Goal: Task Accomplishment & Management: Manage account settings

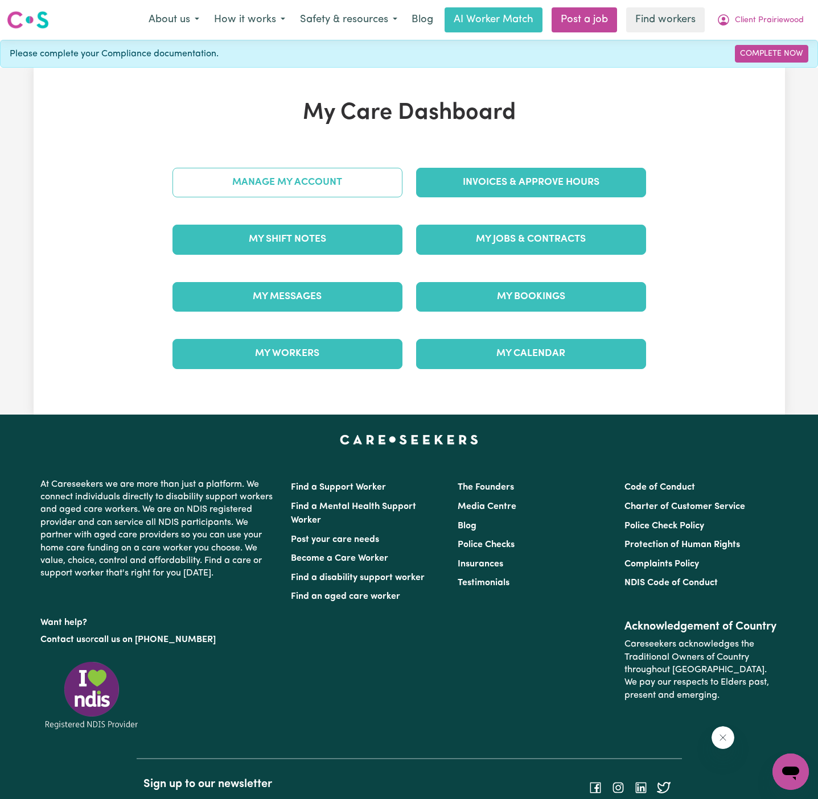
click at [345, 183] on link "Manage My Account" at bounding box center [287, 183] width 230 height 30
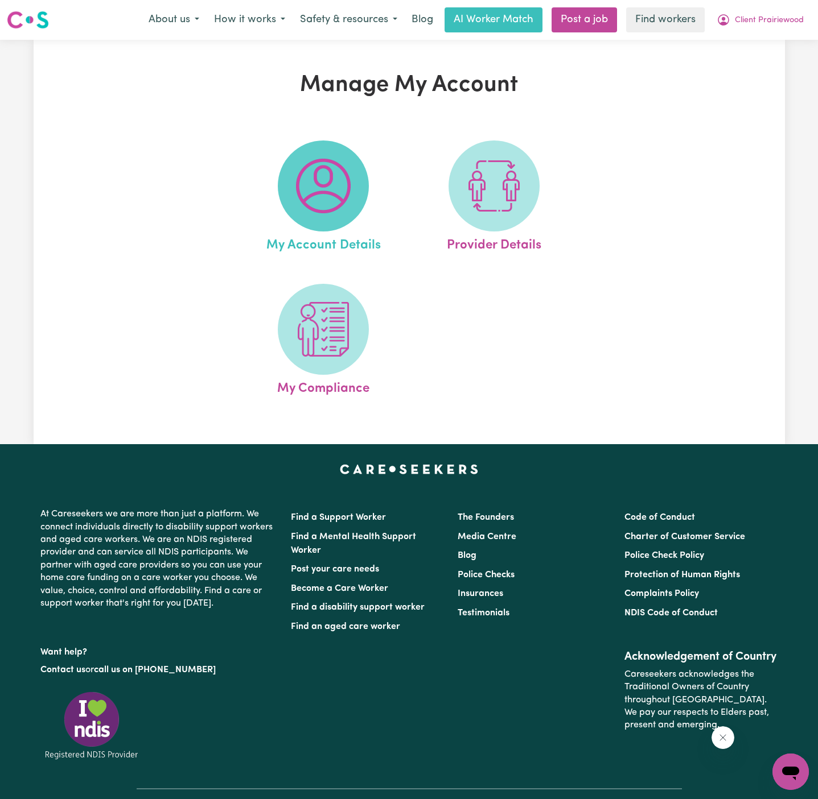
click at [320, 185] on img at bounding box center [323, 186] width 55 height 55
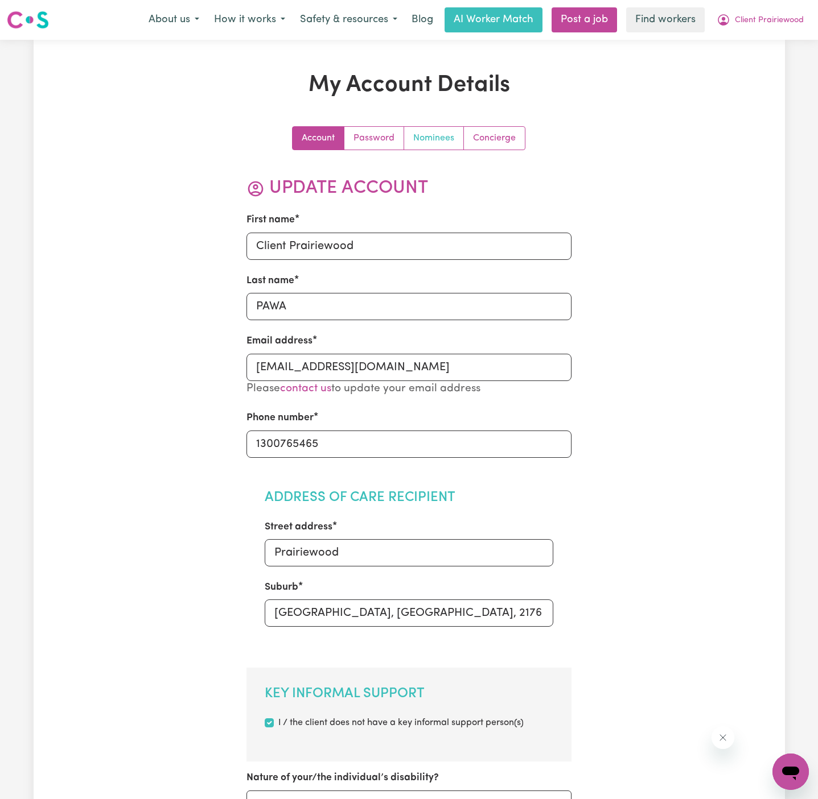
click at [427, 141] on link "Nominees" at bounding box center [434, 138] width 60 height 23
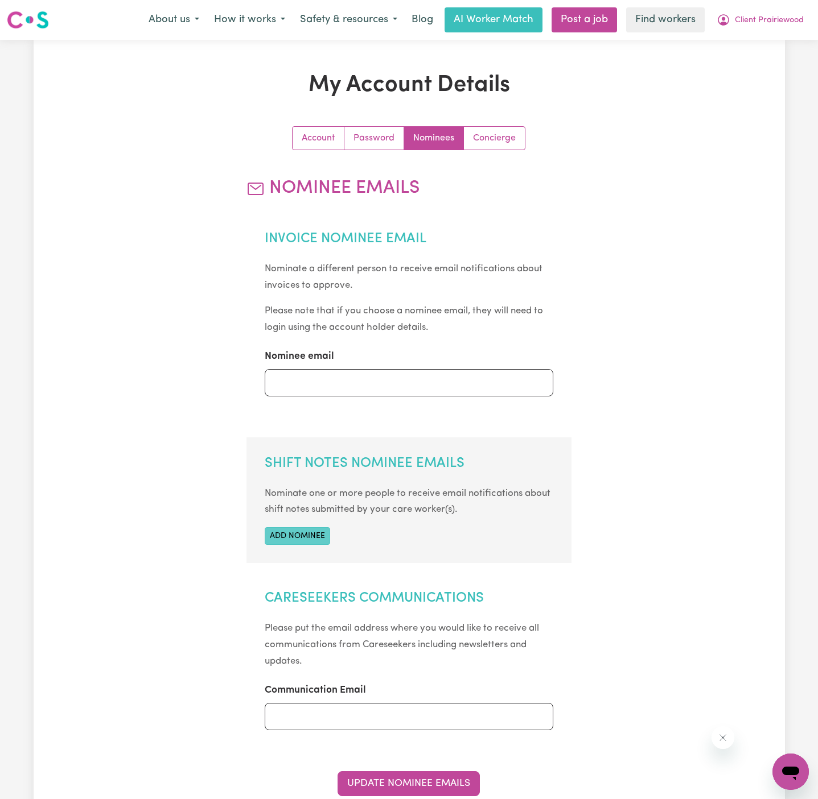
click at [300, 533] on button "Add nominee" at bounding box center [297, 536] width 65 height 18
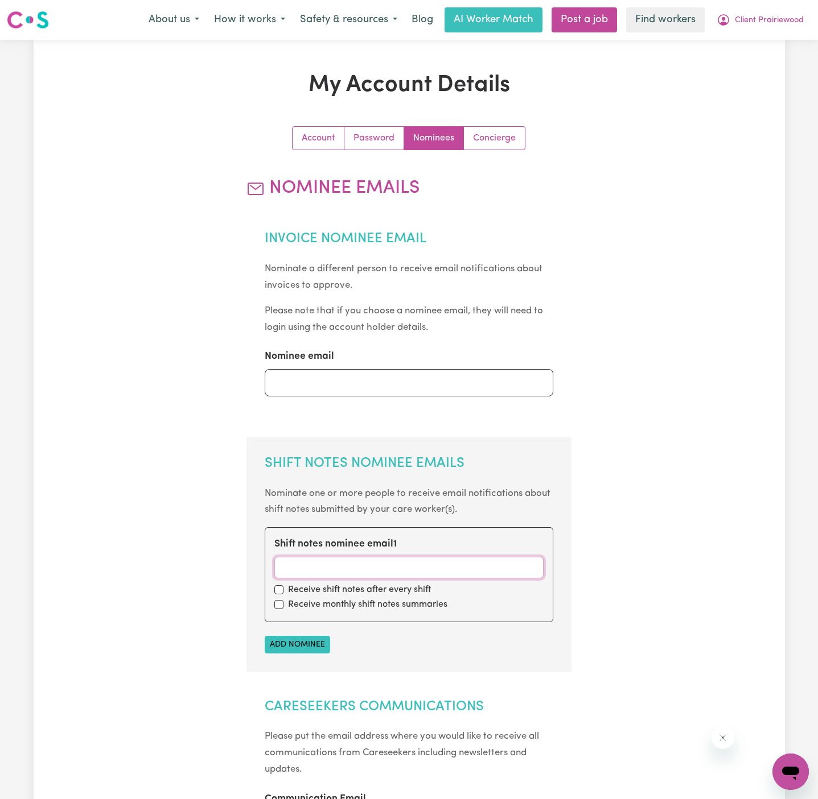
click at [325, 566] on input "Shift notes nominee email 1" at bounding box center [408, 568] width 269 height 22
paste input "[EMAIL_ADDRESS][DOMAIN_NAME]"
type input "[EMAIL_ADDRESS][DOMAIN_NAME]"
click at [280, 585] on input "checkbox" at bounding box center [278, 589] width 9 height 9
checkbox input "true"
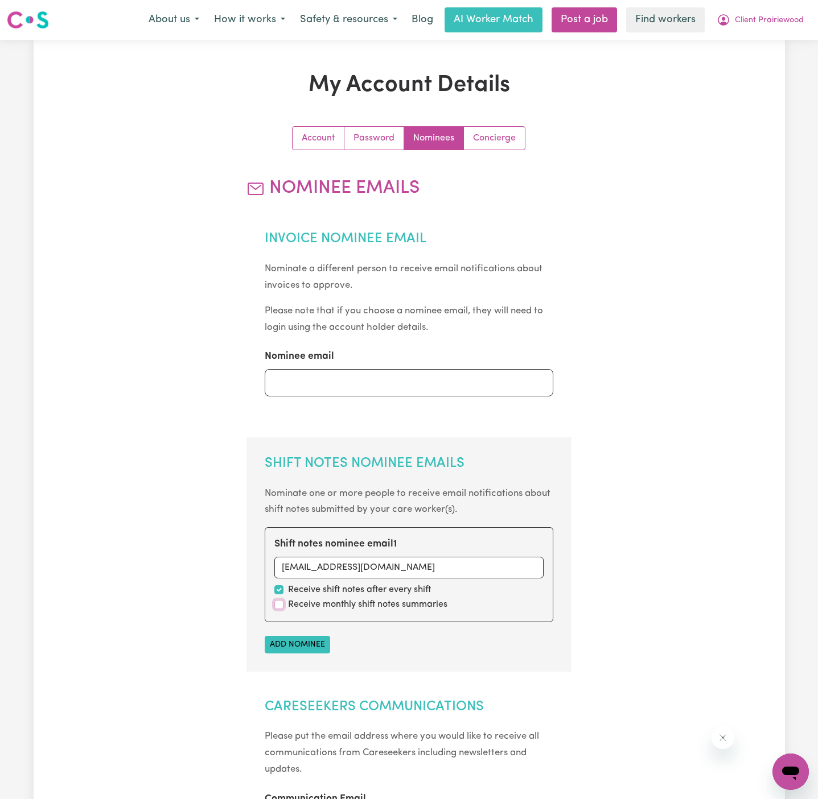
click at [280, 600] on input "checkbox" at bounding box center [278, 604] width 9 height 9
checkbox input "true"
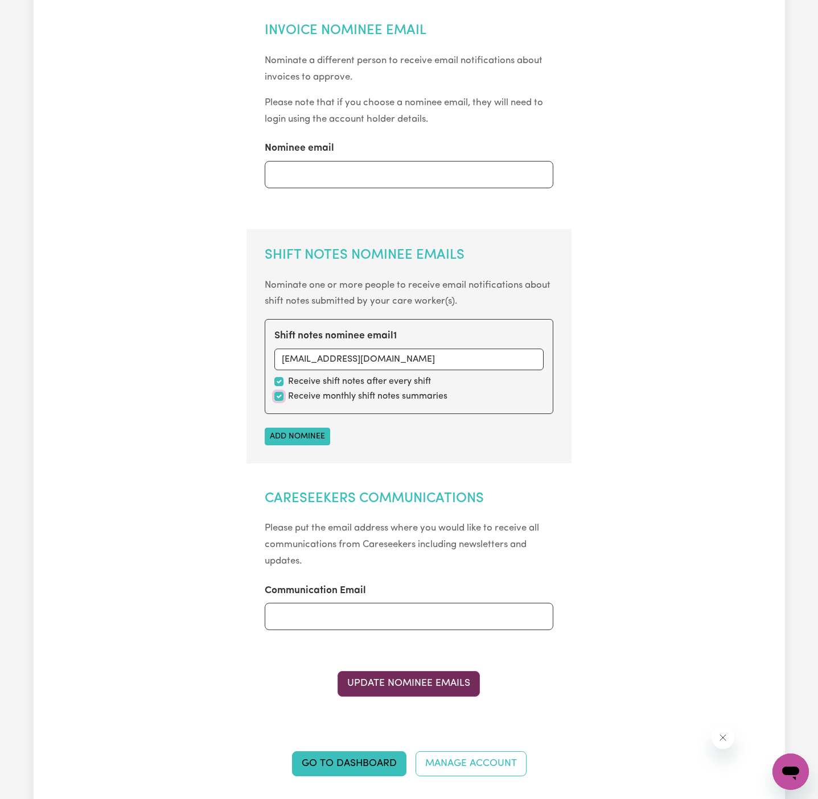
scroll to position [222, 0]
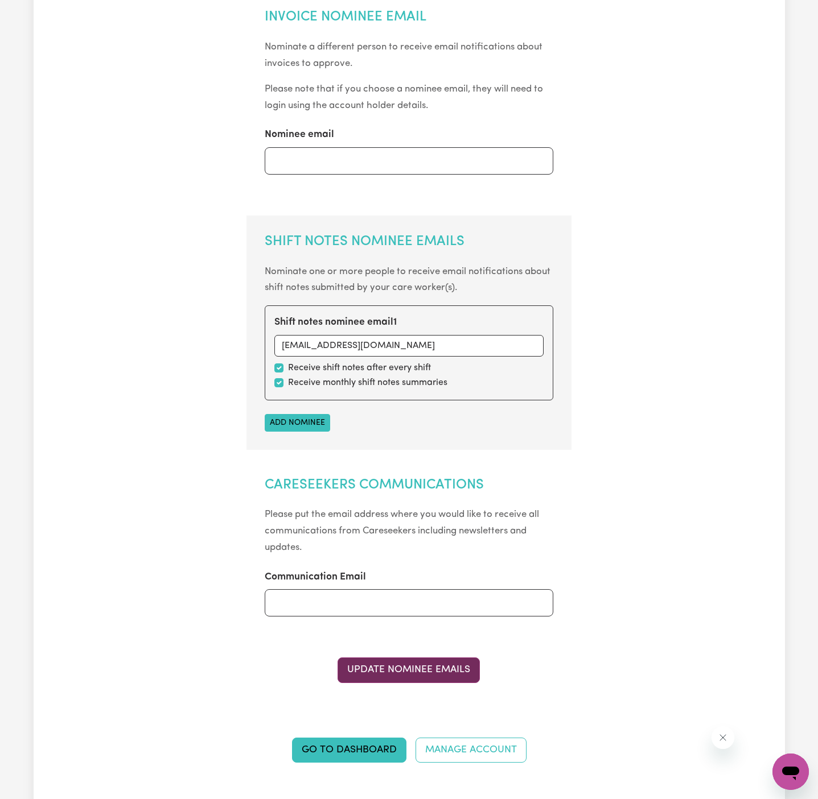
click at [401, 675] on button "Update Nominee Emails" at bounding box center [408, 670] width 142 height 25
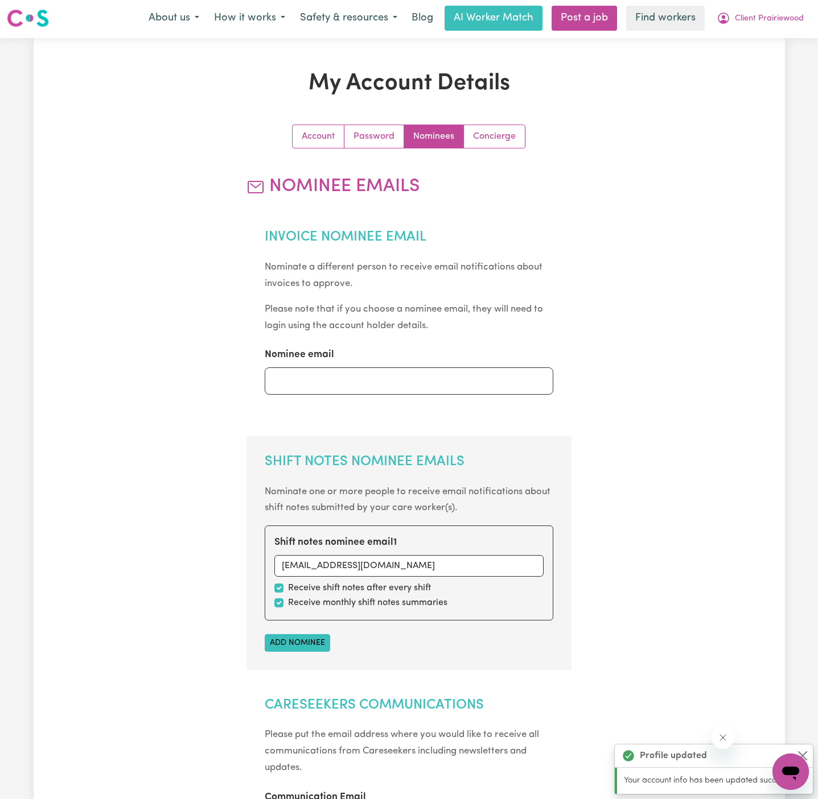
scroll to position [0, 0]
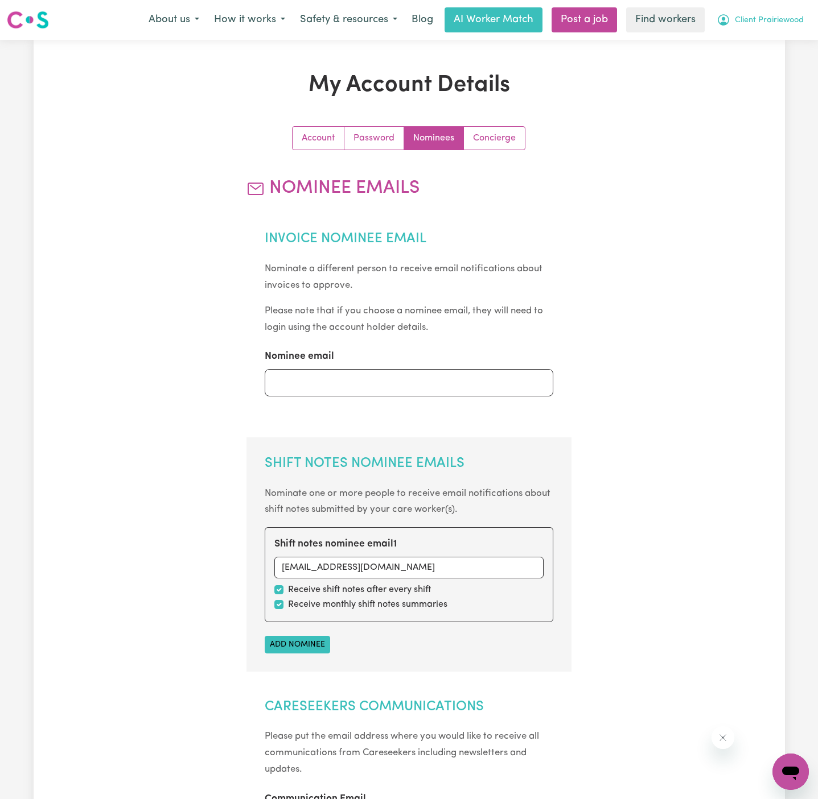
click at [776, 13] on button "Client Prairiewood" at bounding box center [760, 20] width 102 height 24
click at [775, 63] on link "Logout" at bounding box center [765, 66] width 90 height 22
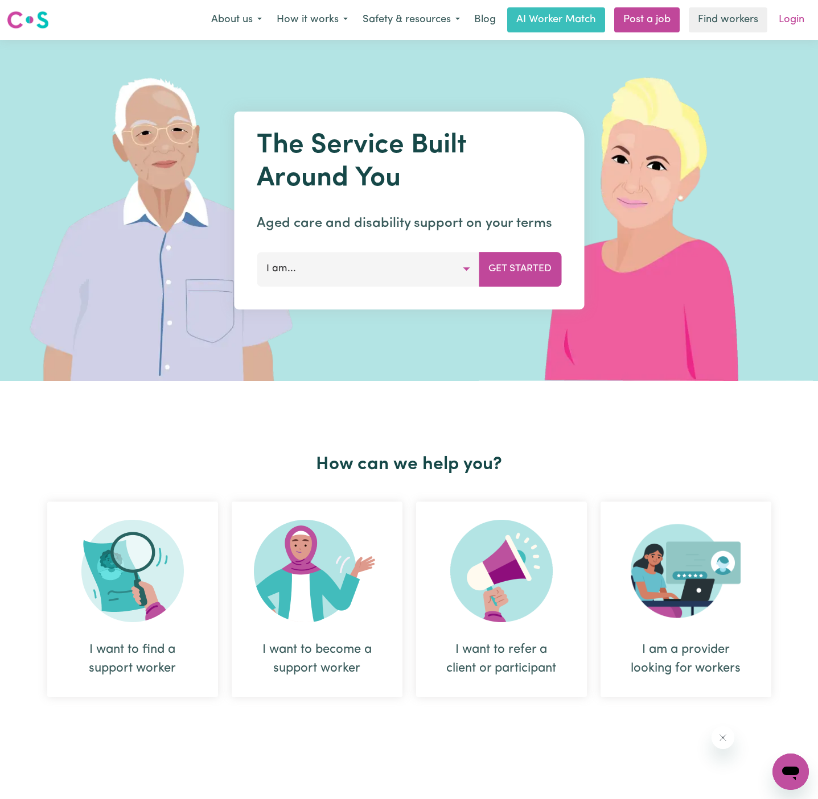
click at [783, 26] on link "Login" at bounding box center [791, 19] width 39 height 25
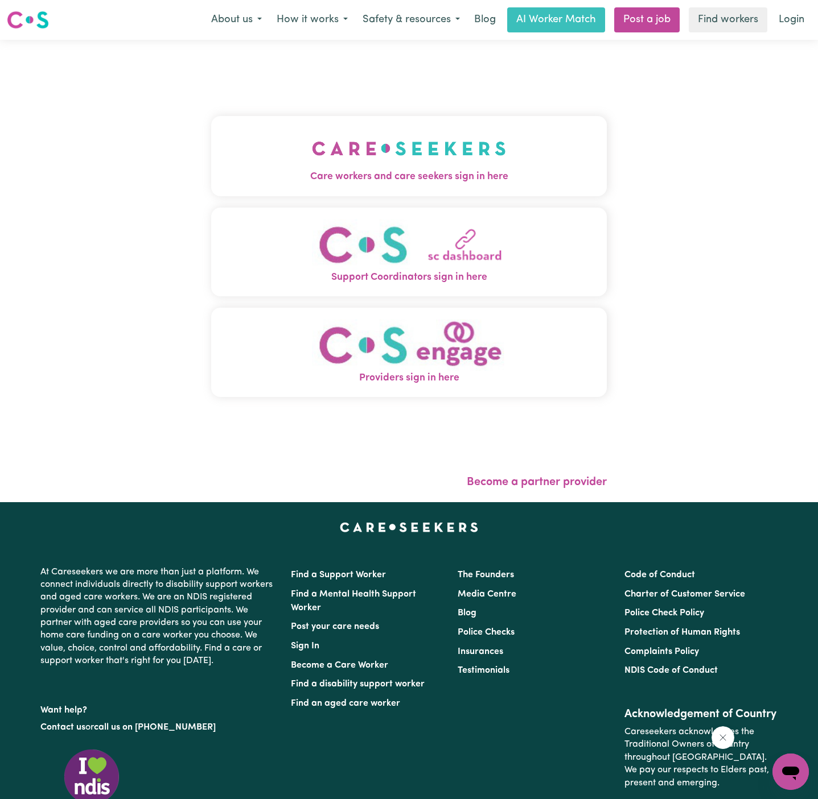
click at [494, 125] on button "Care workers and care seekers sign in here" at bounding box center [408, 156] width 395 height 80
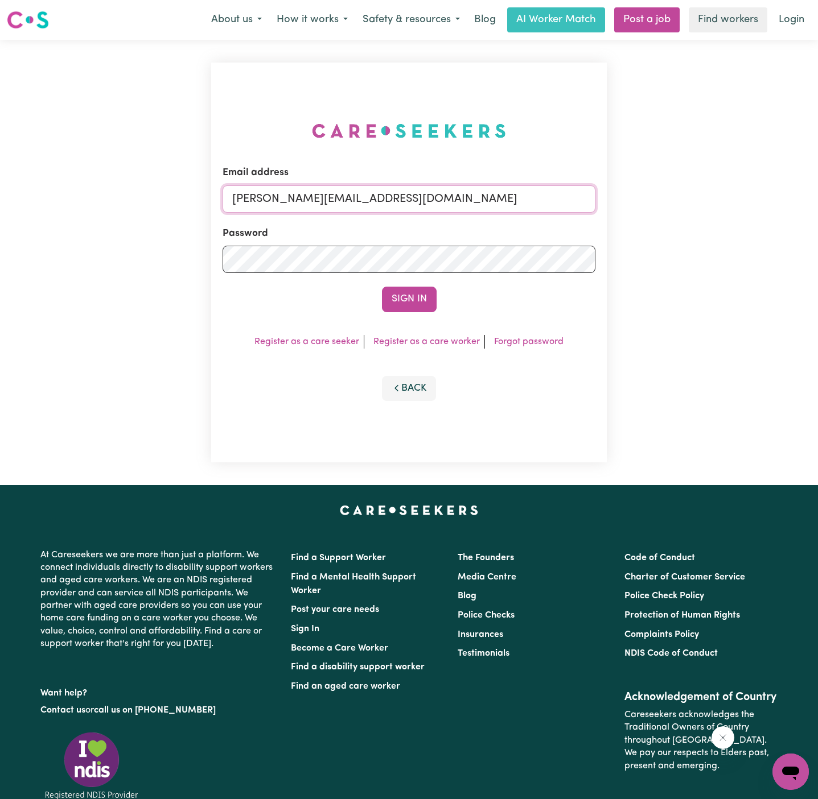
click at [487, 199] on input "[PERSON_NAME][EMAIL_ADDRESS][DOMAIN_NAME]" at bounding box center [408, 198] width 373 height 27
click at [313, 206] on input "[EMAIL_ADDRESS][DOMAIN_NAME]" at bounding box center [408, 198] width 373 height 27
drag, startPoint x: 290, startPoint y: 199, endPoint x: 764, endPoint y: 199, distance: 473.4
click at [764, 199] on div "Email address [EMAIL_ADDRESS][DOMAIN_NAME] Password Sign In Register as a care …" at bounding box center [409, 262] width 818 height 445
type input "[EMAIL_ADDRESS][DOMAIN_NAME]"
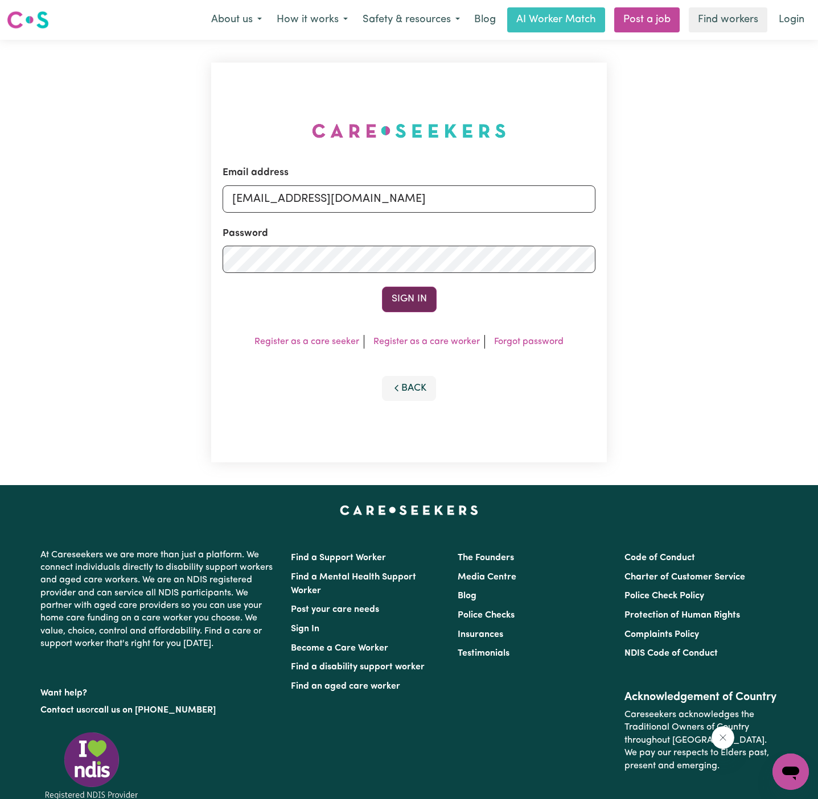
click at [404, 296] on button "Sign In" at bounding box center [409, 299] width 55 height 25
